Goal: Task Accomplishment & Management: Complete application form

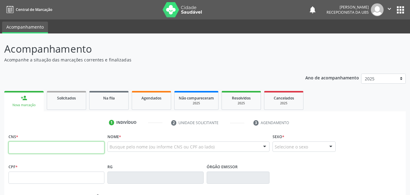
click at [43, 150] on input "text" at bounding box center [56, 147] width 96 height 12
type input "700 0013 1005 7308"
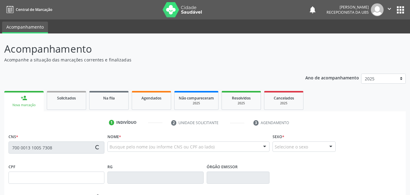
type input "113.036.134-92"
type input "10[DATE]"
type input "[PERSON_NAME]"
type input "[PHONE_NUMBER]"
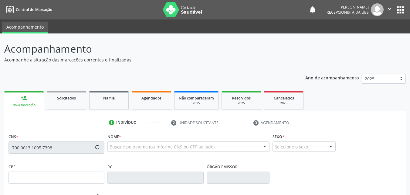
type input "029.681.174-24"
type input "415"
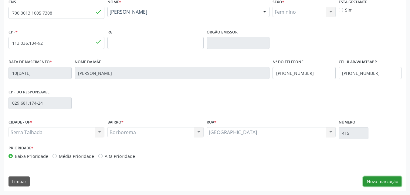
click at [375, 179] on button "Nova marcação" at bounding box center [382, 181] width 38 height 10
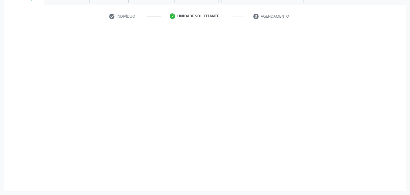
scroll to position [106, 0]
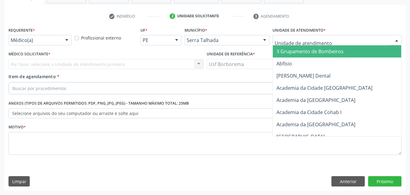
click at [341, 37] on div at bounding box center [336, 40] width 129 height 10
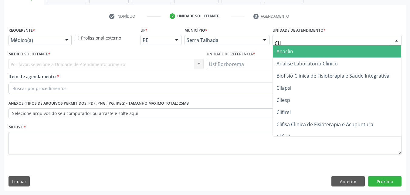
type input "CLIM"
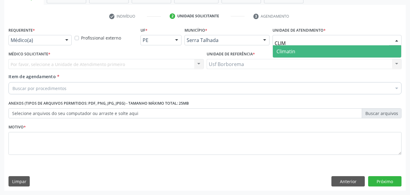
click at [298, 53] on span "Climatin" at bounding box center [337, 51] width 128 height 12
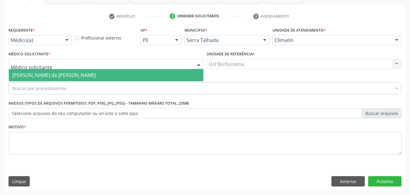
click at [39, 74] on span "[PERSON_NAME] de [PERSON_NAME]" at bounding box center [53, 75] width 83 height 7
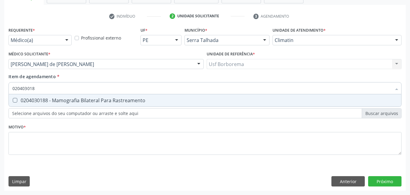
type input "0204030188"
drag, startPoint x: 43, startPoint y: 87, endPoint x: 12, endPoint y: 90, distance: 30.9
click at [12, 90] on input "0204030188" at bounding box center [201, 88] width 379 height 12
click at [14, 100] on Rastreamento at bounding box center [15, 100] width 5 height 5
click at [16, 100] on Rastreamento at bounding box center [15, 100] width 5 height 5
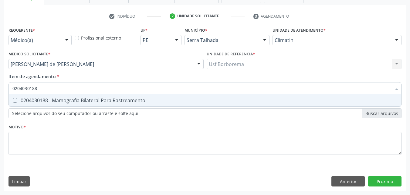
checkbox Rastreamento "false"
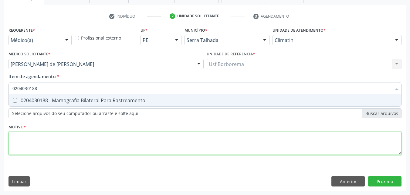
click at [80, 137] on div "Requerente * Médico(a) Médico(a) Enfermeiro(a) Paciente Nenhum resultado encont…" at bounding box center [204, 93] width 393 height 137
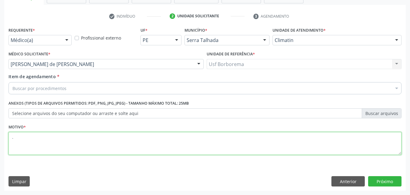
type textarea "."
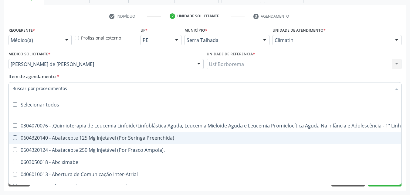
paste input "0204030188"
type input "0204030188"
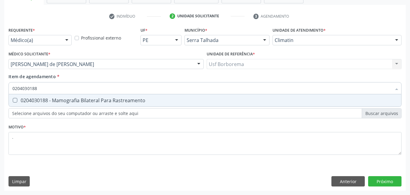
click at [15, 100] on Rastreamento at bounding box center [15, 100] width 5 height 5
click at [13, 100] on Rastreamento "checkbox" at bounding box center [11, 100] width 4 height 4
checkbox Rastreamento "true"
click at [386, 181] on div "Requerente * Médico(a) Médico(a) Enfermeiro(a) Paciente Nenhum resultado encont…" at bounding box center [204, 107] width 401 height 165
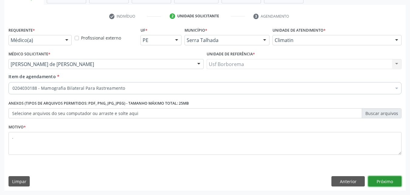
click at [379, 180] on button "Próximo" at bounding box center [384, 181] width 33 height 10
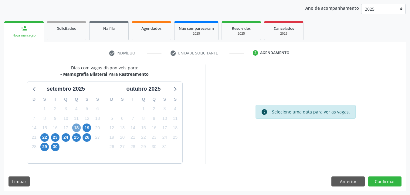
click at [78, 127] on span "18" at bounding box center [76, 127] width 8 height 8
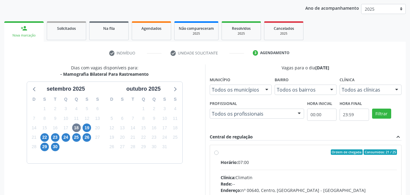
click at [221, 152] on label "Ordem de chegada Consumidos: 21 / 25 Horário: 07:00 Clínica: Climatin Rede: -- …" at bounding box center [309, 195] width 177 height 93
click at [215, 152] on input "Ordem de chegada Consumidos: 21 / 25 Horário: 07:00 Clínica: Climatin Rede: -- …" at bounding box center [216, 151] width 4 height 5
radio input "true"
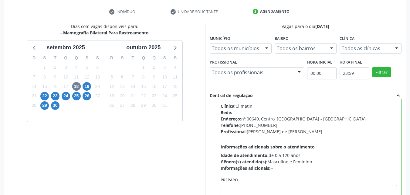
scroll to position [168, 0]
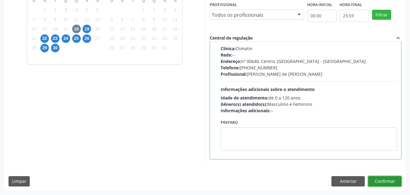
click at [389, 181] on button "Confirmar" at bounding box center [384, 181] width 33 height 10
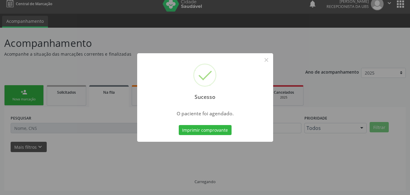
scroll to position [0, 0]
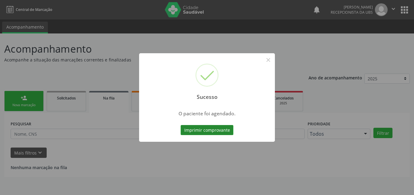
click at [206, 131] on button "Imprimir comprovante" at bounding box center [207, 130] width 53 height 10
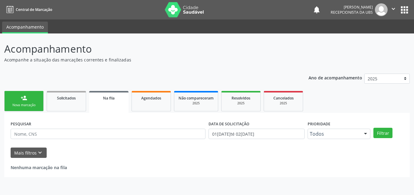
click at [27, 92] on link "person_add Nova marcação" at bounding box center [23, 101] width 39 height 20
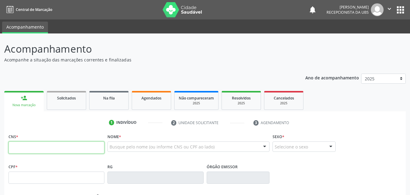
click at [48, 147] on input "text" at bounding box center [56, 147] width 96 height 12
type input "708 9087 1412 1915"
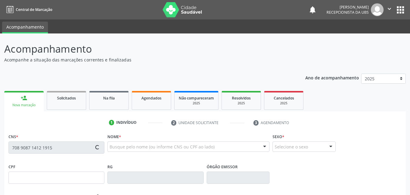
type input "700.805.674-52"
type input "20[DATE]"
type input "[PERSON_NAME][DATE]"
type input "[PHONE_NUMBER]"
type input "526"
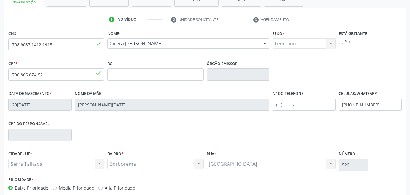
scroll to position [134, 0]
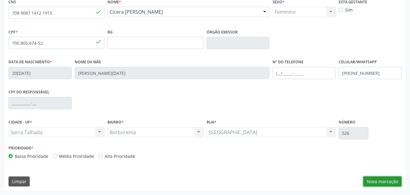
click at [383, 182] on button "Nova marcação" at bounding box center [382, 181] width 38 height 10
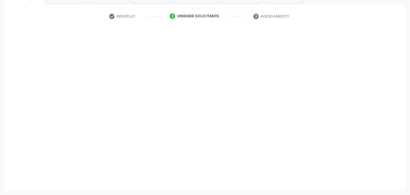
scroll to position [106, 0]
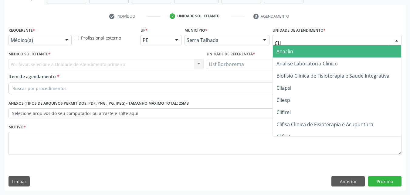
type input "CLIM"
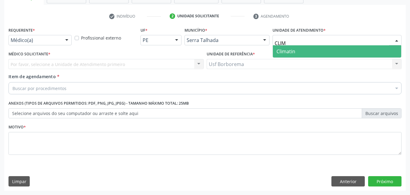
click at [317, 50] on span "Climatin" at bounding box center [337, 51] width 128 height 12
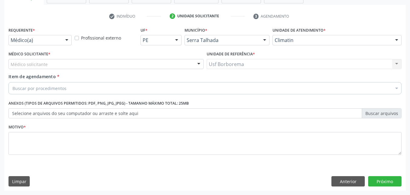
click at [86, 61] on div "Médico solicitante" at bounding box center [105, 64] width 195 height 10
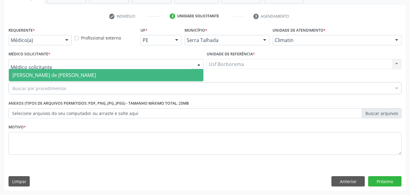
click at [89, 75] on span "[PERSON_NAME] de [PERSON_NAME]" at bounding box center [53, 75] width 83 height 7
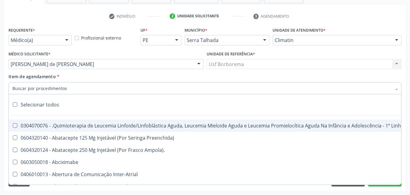
click at [85, 89] on div at bounding box center [204, 88] width 393 height 12
paste input "0204030188"
type input "0204030188"
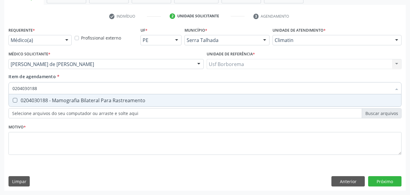
click at [13, 100] on Rastreamento at bounding box center [15, 100] width 5 height 5
click at [13, 100] on Rastreamento "checkbox" at bounding box center [11, 100] width 4 height 4
checkbox Rastreamento "true"
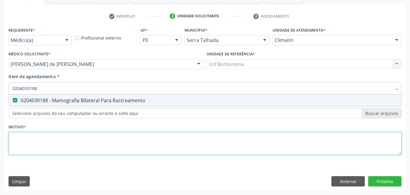
click at [29, 140] on div "Requerente * Médico(a) Médico(a) Enfermeiro(a) Paciente Nenhum resultado encont…" at bounding box center [204, 93] width 393 height 137
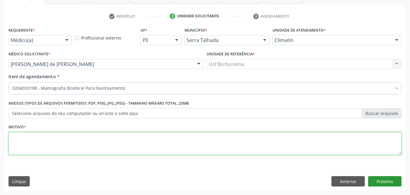
type textarea "."
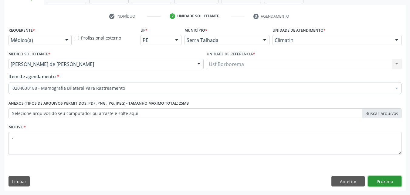
click at [384, 181] on button "Próximo" at bounding box center [384, 181] width 33 height 10
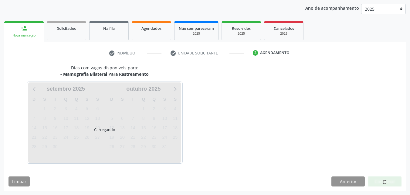
scroll to position [69, 0]
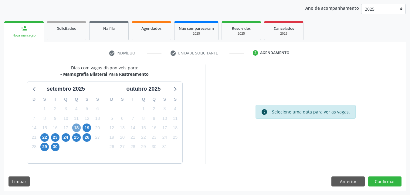
click at [78, 127] on span "18" at bounding box center [76, 127] width 8 height 8
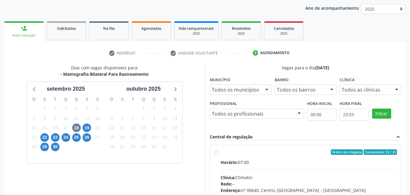
click at [221, 153] on label "Ordem de chegada Consumidos: 22 / 25 Horário: 07:00 Clínica: Climatin Rede: -- …" at bounding box center [309, 195] width 177 height 93
click at [218, 153] on input "Ordem de chegada Consumidos: 22 / 25 Horário: 07:00 Clínica: Climatin Rede: -- …" at bounding box center [216, 151] width 4 height 5
radio input "true"
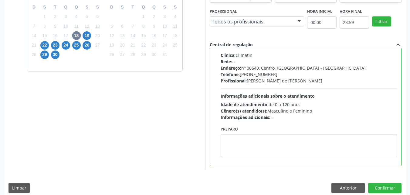
scroll to position [168, 0]
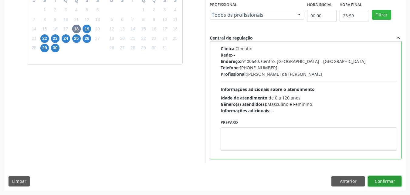
click at [388, 180] on button "Confirmar" at bounding box center [384, 181] width 33 height 10
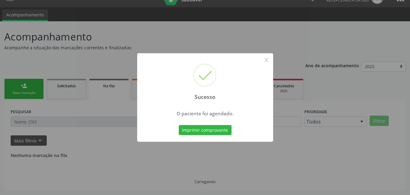
scroll to position [0, 0]
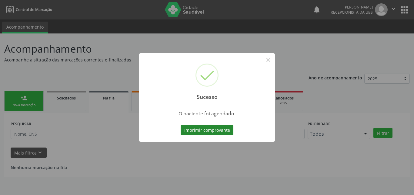
click at [220, 131] on button "Imprimir comprovante" at bounding box center [207, 130] width 53 height 10
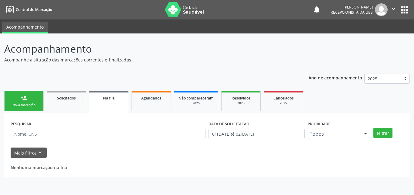
click at [29, 100] on link "person_add Nova marcação" at bounding box center [23, 101] width 39 height 20
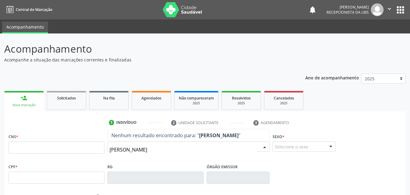
type input "[PERSON_NAME]"
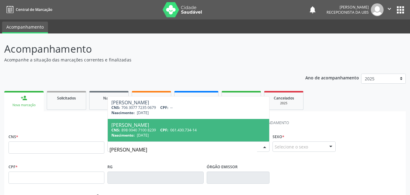
click at [187, 129] on span "061.430.734-14" at bounding box center [183, 129] width 26 height 5
type input "898 0040 7100 8239"
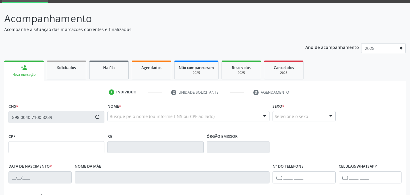
type input "061.430.734-14"
type input "[DATE]"
type input "[PERSON_NAME]"
type input "[PHONE_NUMBER]"
type input "570"
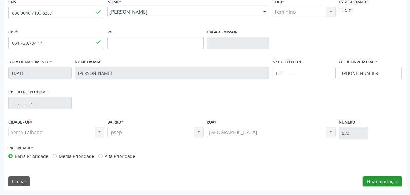
click at [373, 180] on button "Nova marcação" at bounding box center [382, 181] width 38 height 10
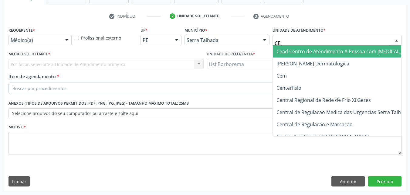
type input "CEM"
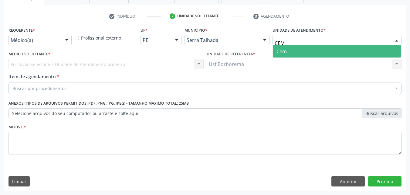
click at [299, 50] on span "Cem" at bounding box center [337, 51] width 128 height 12
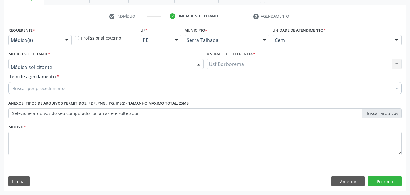
click at [73, 64] on div at bounding box center [105, 64] width 195 height 10
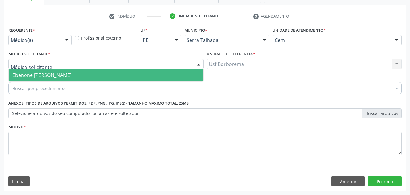
click at [71, 75] on span "Ebenone [PERSON_NAME]" at bounding box center [106, 75] width 195 height 12
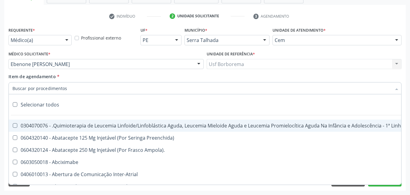
click at [69, 88] on div at bounding box center [204, 88] width 393 height 12
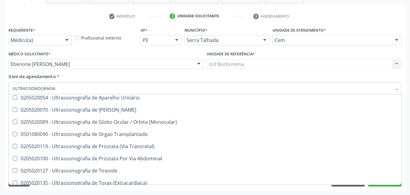
scroll to position [165, 0]
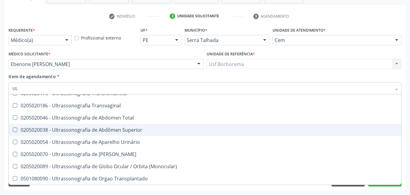
type input "U"
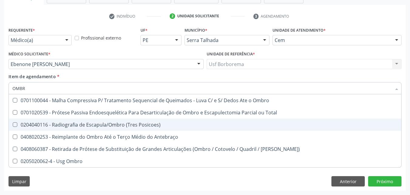
scroll to position [0, 0]
type input "OMBRO"
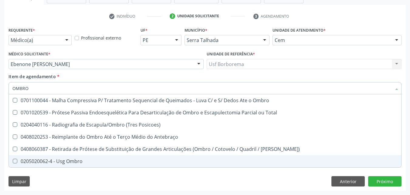
click at [15, 162] on Ombro at bounding box center [15, 160] width 5 height 5
click at [13, 162] on Ombro "checkbox" at bounding box center [11, 161] width 4 height 4
checkbox Ombro "true"
click at [382, 179] on div "Requerente * Médico(a) Médico(a) Enfermeiro(a) Paciente Nenhum resultado encont…" at bounding box center [204, 107] width 401 height 165
checkbox Total "true"
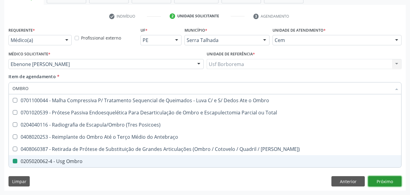
checkbox Ombro "false"
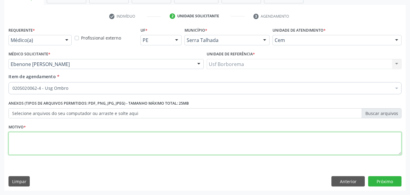
click at [162, 133] on textarea at bounding box center [204, 143] width 393 height 23
type textarea "."
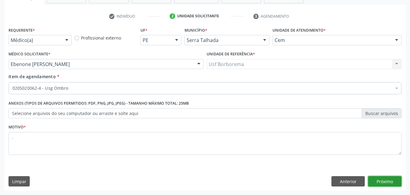
click at [383, 184] on button "Próximo" at bounding box center [384, 181] width 33 height 10
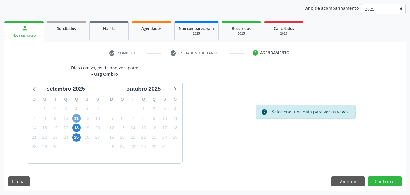
click at [75, 119] on span "11" at bounding box center [76, 118] width 8 height 8
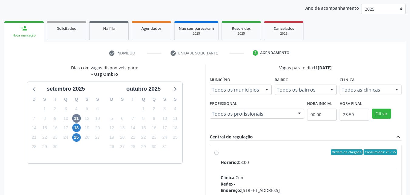
click at [221, 154] on label "Ordem de chegada Consumidos: 23 / 25 Horário: 08:00 Clínica: Cem Rede: -- Ender…" at bounding box center [309, 195] width 177 height 93
click at [217, 154] on input "Ordem de chegada Consumidos: 23 / 25 Horário: 08:00 Clínica: Cem Rede: -- Ender…" at bounding box center [216, 151] width 4 height 5
radio input "true"
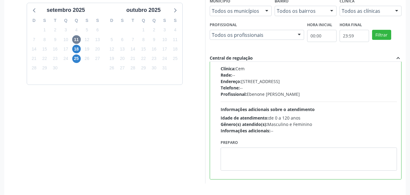
scroll to position [168, 0]
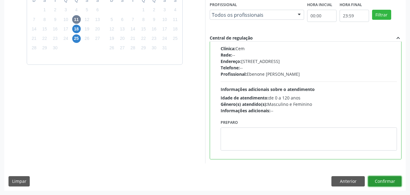
click at [393, 181] on button "Confirmar" at bounding box center [384, 181] width 33 height 10
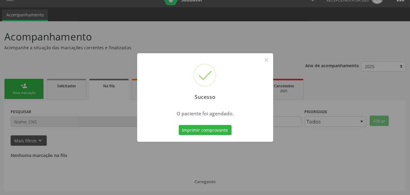
scroll to position [0, 0]
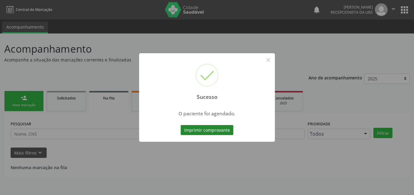
click at [211, 131] on button "Imprimir comprovante" at bounding box center [207, 130] width 53 height 10
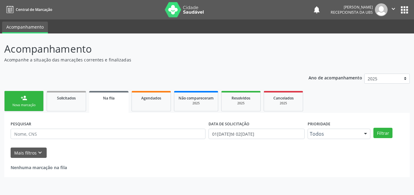
click at [25, 103] on div "Nova marcação" at bounding box center [24, 105] width 30 height 5
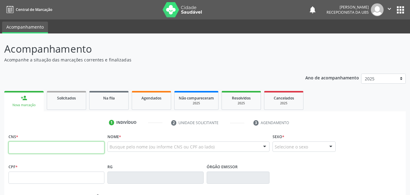
click at [50, 147] on input "text" at bounding box center [56, 147] width 96 height 12
paste input "700 5003 6630 4658"
type input "700 5003 6630 4658"
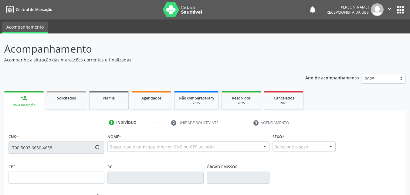
type input "006.860.154-95"
type input "04[DATE]"
type input "[PERSON_NAME]"
type input "[PHONE_NUMBER]"
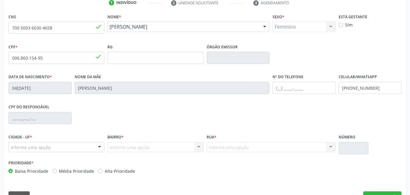
scroll to position [134, 0]
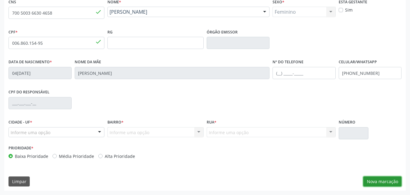
click at [374, 180] on button "Nova marcação" at bounding box center [382, 181] width 38 height 10
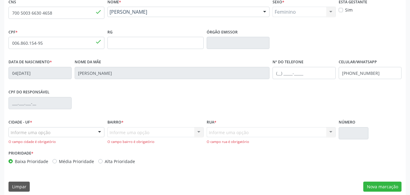
click at [73, 133] on div "Informe uma opção" at bounding box center [56, 132] width 96 height 10
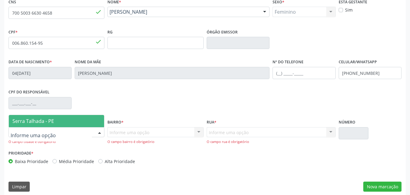
click at [53, 125] on span "Serra Talhada - PE" at bounding box center [56, 121] width 95 height 12
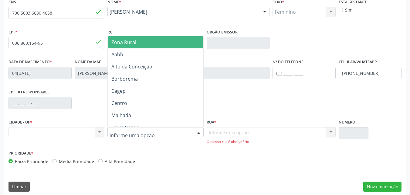
click at [156, 133] on div at bounding box center [155, 132] width 96 height 10
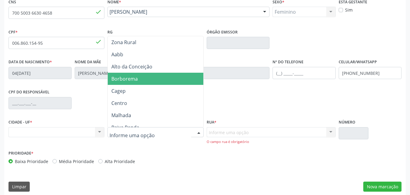
click at [127, 80] on span "Borborema" at bounding box center [124, 78] width 26 height 7
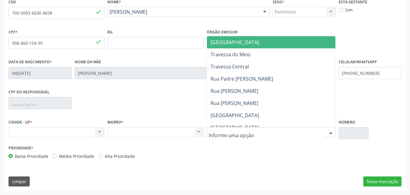
click at [242, 43] on span "[GEOGRAPHIC_DATA]" at bounding box center [235, 42] width 48 height 7
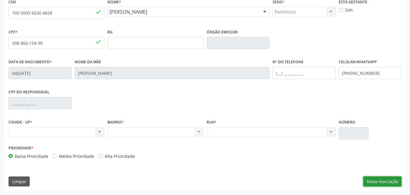
click at [378, 180] on button "Nova marcação" at bounding box center [382, 181] width 38 height 10
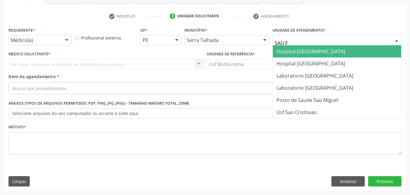
type input "SAO FR"
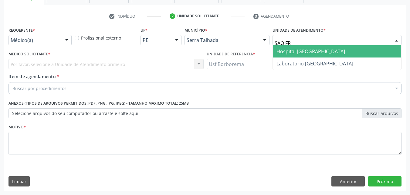
click at [301, 51] on span "Hospital [GEOGRAPHIC_DATA]" at bounding box center [310, 51] width 69 height 7
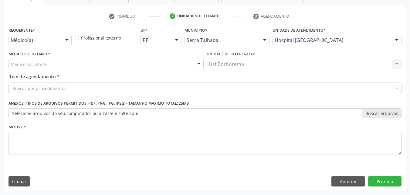
click at [75, 64] on div "Médico solicitante" at bounding box center [105, 64] width 195 height 10
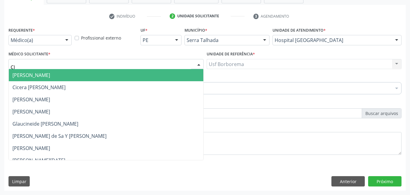
type input "CIB"
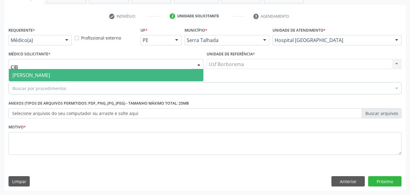
click at [75, 71] on span "[PERSON_NAME]" at bounding box center [106, 75] width 195 height 12
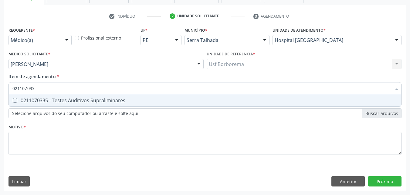
type input "0211070335"
click at [13, 100] on Supraliminares at bounding box center [15, 100] width 5 height 5
click at [13, 100] on Supraliminares "checkbox" at bounding box center [11, 100] width 4 height 4
checkbox Supraliminares "true"
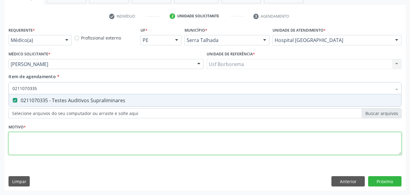
click at [33, 148] on div "Requerente * Médico(a) Médico(a) Enfermeiro(a) Paciente Nenhum resultado encont…" at bounding box center [204, 93] width 393 height 137
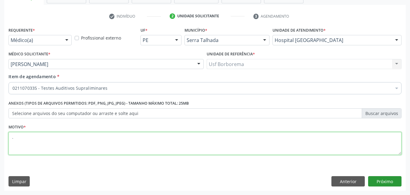
type textarea "."
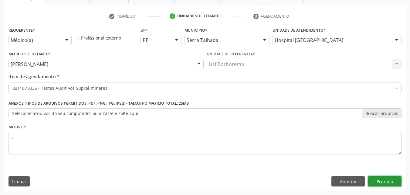
click at [384, 180] on button "Próximo" at bounding box center [384, 181] width 33 height 10
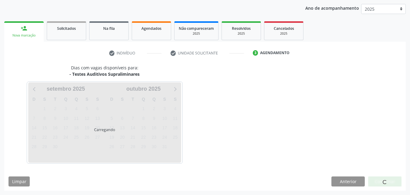
scroll to position [69, 0]
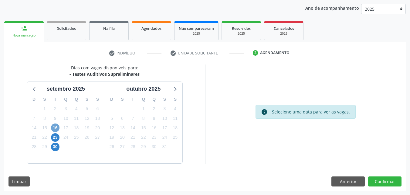
click at [55, 125] on span "16" at bounding box center [55, 127] width 8 height 8
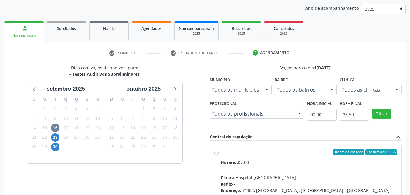
click at [221, 153] on label "Ordem de chegada Consumidos: 8 / 25 Horário: 07:00 Clínica: Hospital [GEOGRAPHI…" at bounding box center [309, 195] width 177 height 93
click at [215, 153] on input "Ordem de chegada Consumidos: 8 / 25 Horário: 07:00 Clínica: Hospital [GEOGRAPHI…" at bounding box center [216, 151] width 4 height 5
radio input "true"
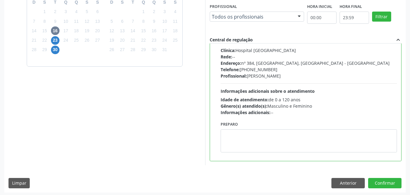
scroll to position [168, 0]
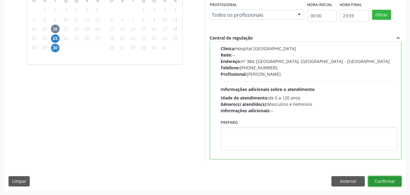
click at [397, 180] on button "Confirmar" at bounding box center [384, 181] width 33 height 10
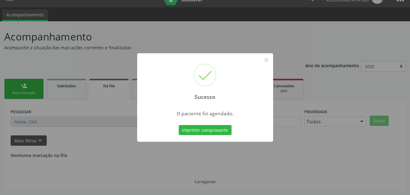
scroll to position [0, 0]
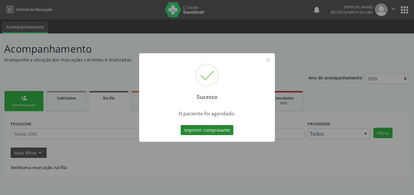
click at [200, 129] on button "Imprimir comprovante" at bounding box center [207, 130] width 53 height 10
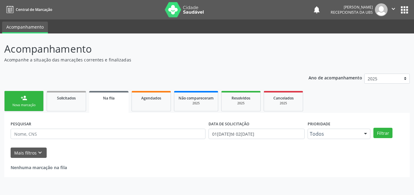
click at [20, 107] on div "Nova marcação" at bounding box center [24, 105] width 30 height 5
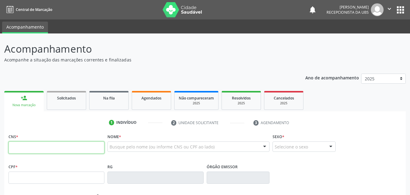
click at [66, 144] on input "text" at bounding box center [56, 147] width 96 height 12
type input "700 6049 4020 9570"
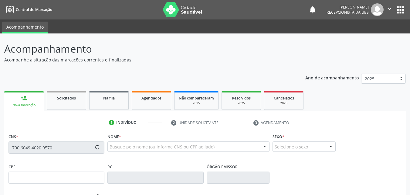
type input "055.191.804-74"
type input "[DATE]"
type input "[PERSON_NAME]"
type input "[PHONE_NUMBER]"
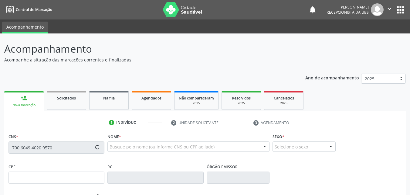
type input "907.170.744-04"
type input "164"
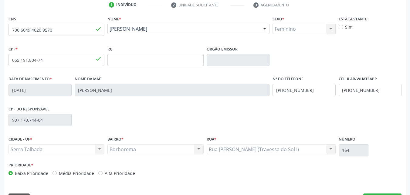
scroll to position [134, 0]
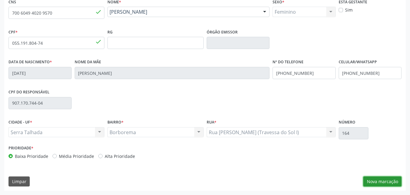
click at [377, 180] on button "Nova marcação" at bounding box center [382, 181] width 38 height 10
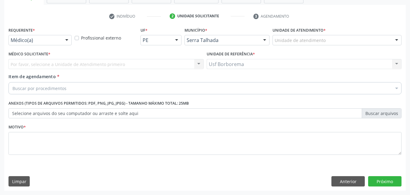
scroll to position [106, 0]
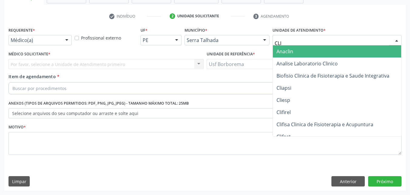
type input "CLIM"
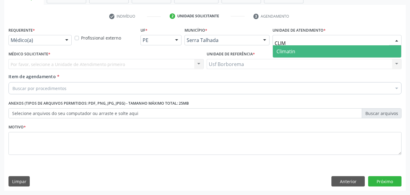
click at [311, 53] on span "Climatin" at bounding box center [337, 51] width 128 height 12
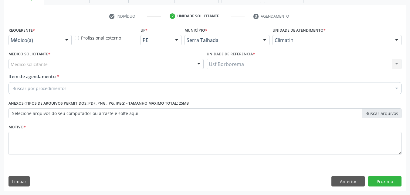
click at [109, 66] on div "Médico solicitante" at bounding box center [105, 64] width 195 height 10
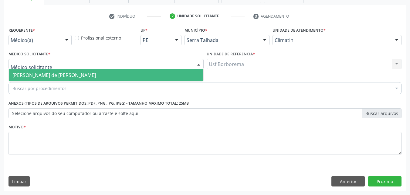
click at [96, 75] on span "[PERSON_NAME] de [PERSON_NAME]" at bounding box center [53, 75] width 83 height 7
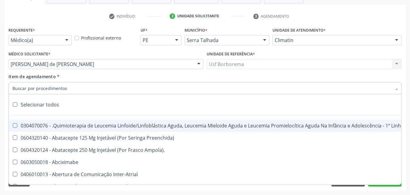
click at [103, 84] on div at bounding box center [204, 88] width 393 height 12
paste input "700500366304658"
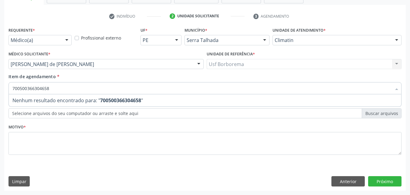
drag, startPoint x: 90, startPoint y: 87, endPoint x: 28, endPoint y: 92, distance: 63.0
click at [28, 92] on input "700500366304658" at bounding box center [201, 88] width 379 height 12
type input "7"
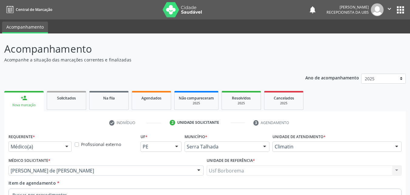
scroll to position [106, 0]
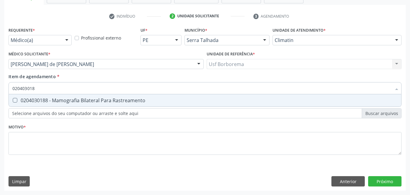
type input "0204030188"
click at [16, 100] on Rastreamento at bounding box center [15, 100] width 5 height 5
click at [13, 100] on Rastreamento "checkbox" at bounding box center [11, 100] width 4 height 4
checkbox Rastreamento "true"
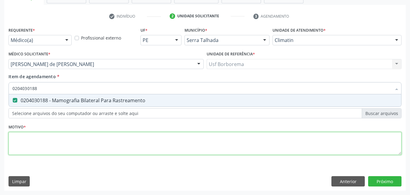
click at [97, 135] on div "Requerente * Médico(a) Médico(a) Enfermeiro(a) Paciente Nenhum resultado encont…" at bounding box center [204, 93] width 393 height 137
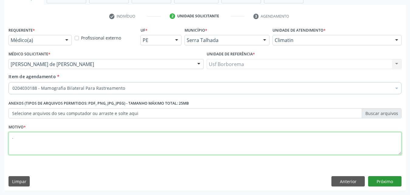
type textarea "."
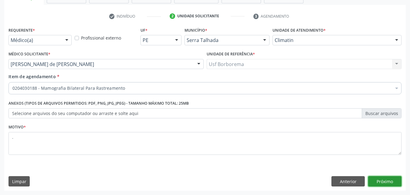
click at [388, 179] on button "Próximo" at bounding box center [384, 181] width 33 height 10
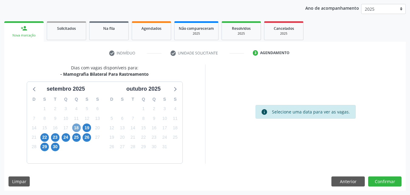
click at [79, 128] on span "18" at bounding box center [76, 127] width 8 height 8
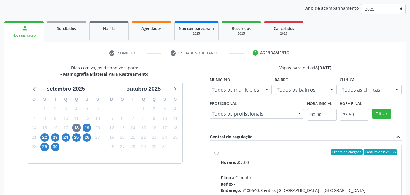
click at [221, 153] on label "Ordem de chegada Consumidos: 23 / 25 Horário: 07:00 Clínica: Climatin Rede: -- …" at bounding box center [309, 195] width 177 height 93
click at [216, 153] on input "Ordem de chegada Consumidos: 23 / 25 Horário: 07:00 Clínica: Climatin Rede: -- …" at bounding box center [216, 151] width 4 height 5
radio input "true"
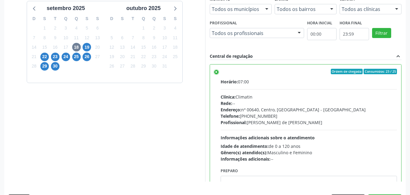
scroll to position [168, 0]
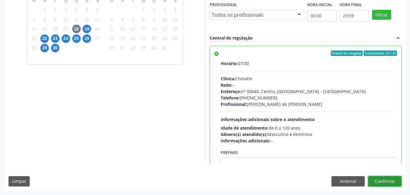
click at [393, 180] on button "Confirmar" at bounding box center [384, 181] width 33 height 10
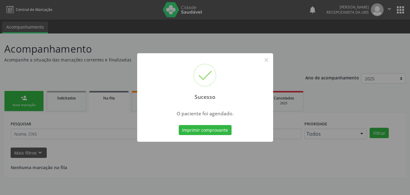
scroll to position [0, 0]
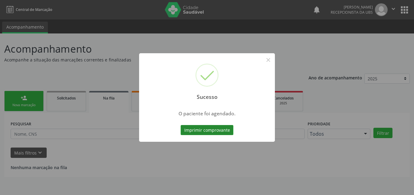
click at [213, 130] on button "Imprimir comprovante" at bounding box center [207, 130] width 53 height 10
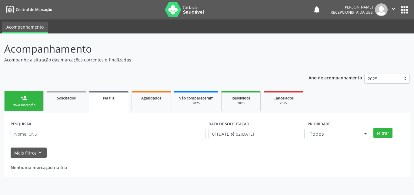
click at [25, 100] on div "person_add" at bounding box center [24, 97] width 7 height 7
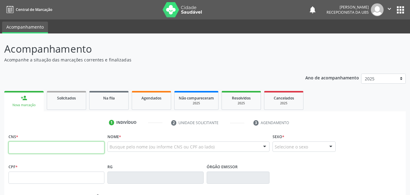
click at [45, 147] on input "text" at bounding box center [56, 147] width 96 height 12
type input "703 6050 6489 1435"
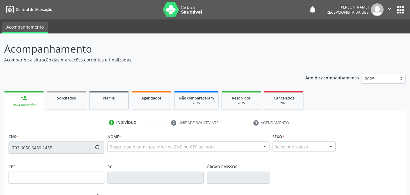
type input "072.818.104-58"
type input "20/01/1985"
type input "Hilda Ana de Jesus"
type input "(87) 99677-1485"
type input "53"
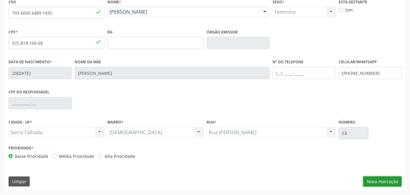
click at [379, 182] on button "Nova marcação" at bounding box center [382, 181] width 38 height 10
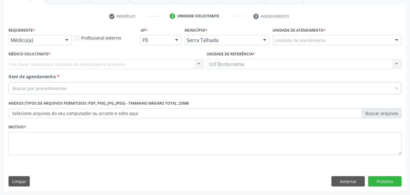
scroll to position [106, 0]
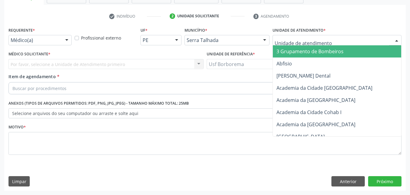
click at [324, 38] on div at bounding box center [336, 40] width 129 height 10
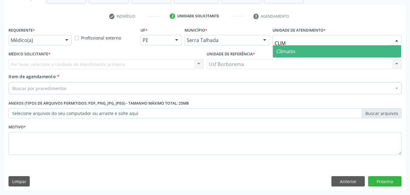
type input "CLIMA"
click at [299, 52] on span "Climatin" at bounding box center [337, 51] width 128 height 12
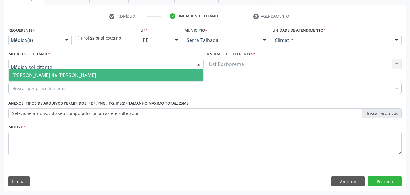
click at [77, 64] on div at bounding box center [105, 64] width 195 height 10
click at [75, 75] on span "[PERSON_NAME] de [PERSON_NAME]" at bounding box center [53, 75] width 83 height 7
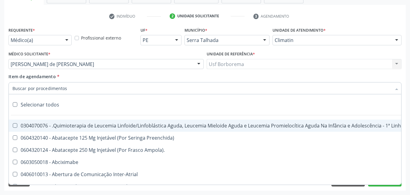
click at [73, 86] on div at bounding box center [204, 88] width 393 height 12
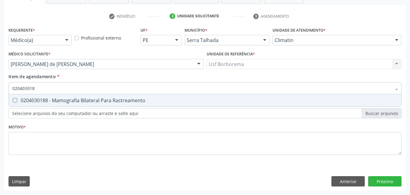
type input "0204030188"
click at [15, 100] on Rastreamento at bounding box center [15, 100] width 5 height 5
click at [13, 100] on Rastreamento "checkbox" at bounding box center [11, 100] width 4 height 4
checkbox Rastreamento "true"
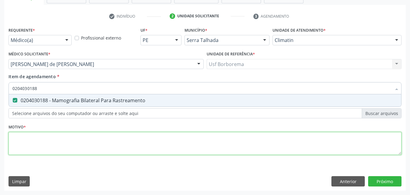
click at [32, 143] on div "Requerente * Médico(a) Médico(a) Enfermeiro(a) Paciente Nenhum resultado encont…" at bounding box center [204, 93] width 393 height 137
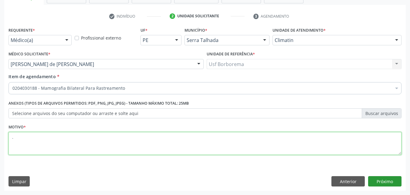
type textarea "."
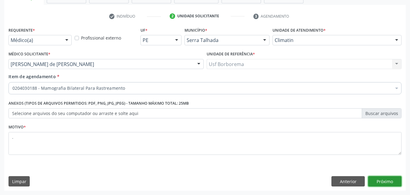
click at [379, 180] on button "Próximo" at bounding box center [384, 181] width 33 height 10
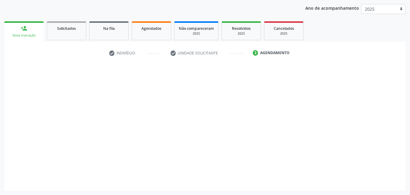
scroll to position [69, 0]
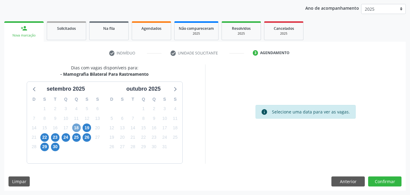
click at [79, 127] on span "18" at bounding box center [76, 127] width 8 height 8
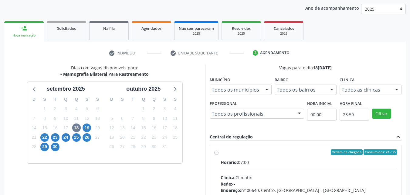
click at [221, 152] on label "Ordem de chegada Consumidos: 24 / 25 Horário: 07:00 Clínica: Climatin Rede: -- …" at bounding box center [309, 195] width 177 height 93
click at [216, 152] on input "Ordem de chegada Consumidos: 24 / 25 Horário: 07:00 Clínica: Climatin Rede: -- …" at bounding box center [216, 151] width 4 height 5
radio input "true"
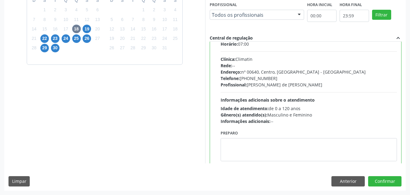
scroll to position [30, 0]
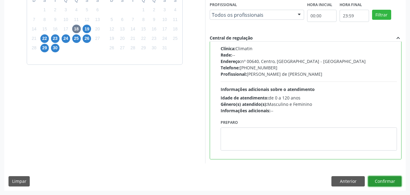
click at [388, 180] on button "Confirmar" at bounding box center [384, 181] width 33 height 10
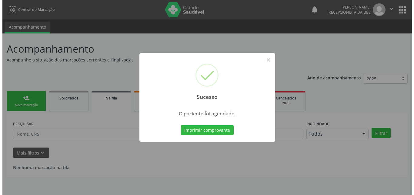
scroll to position [0, 0]
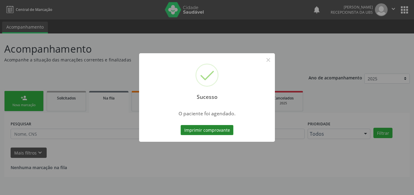
click at [212, 131] on button "Imprimir comprovante" at bounding box center [207, 130] width 53 height 10
